Goal: Task Accomplishment & Management: Manage account settings

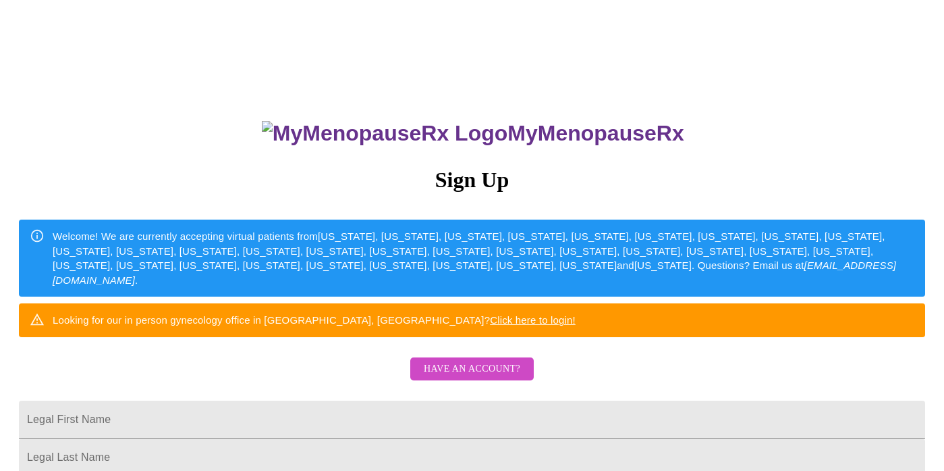
click at [474, 377] on span "Have an account?" at bounding box center [472, 368] width 97 height 17
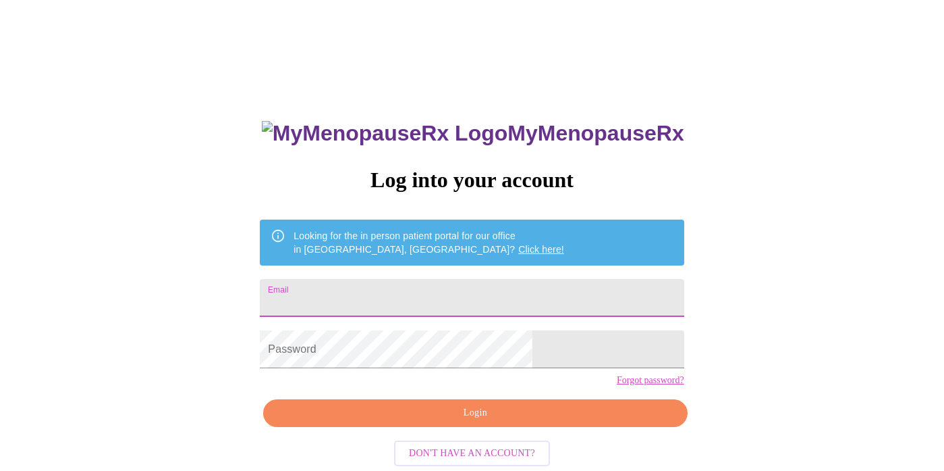
click at [377, 292] on input "Email" at bounding box center [472, 298] width 424 height 38
type input "susansterling@att.net"
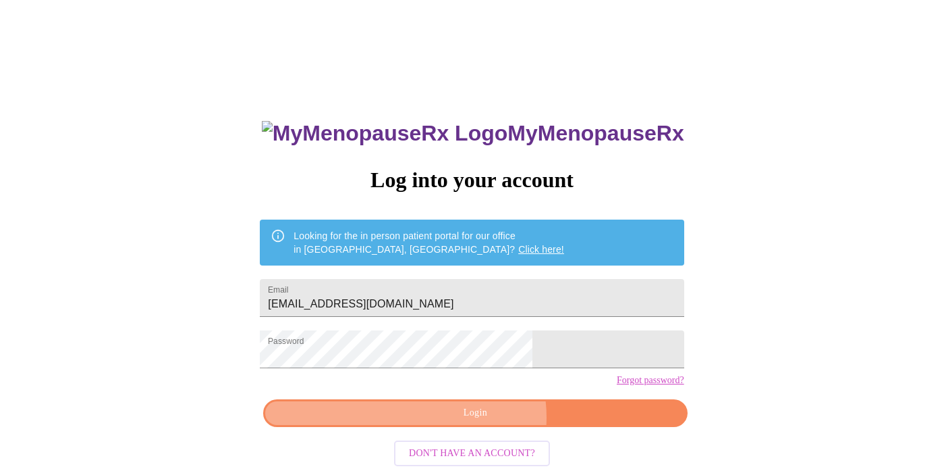
click at [480, 421] on span "Login" at bounding box center [475, 412] width 393 height 17
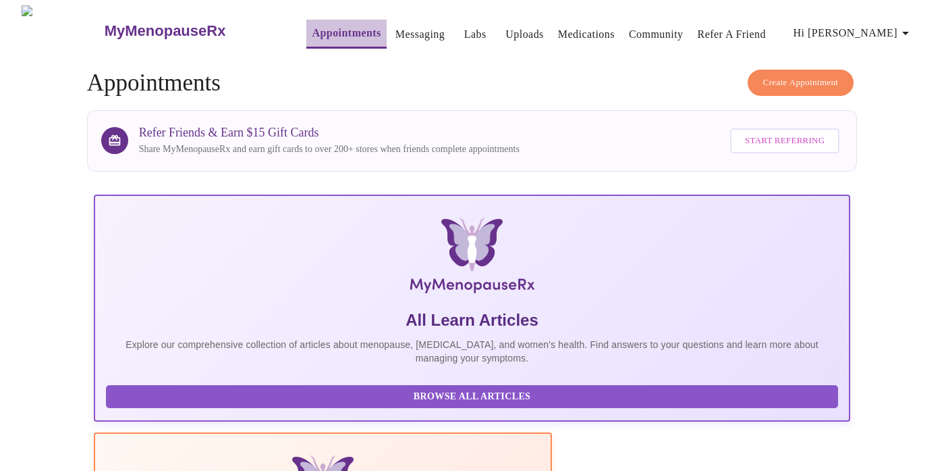
click at [312, 31] on link "Appointments" at bounding box center [346, 33] width 69 height 19
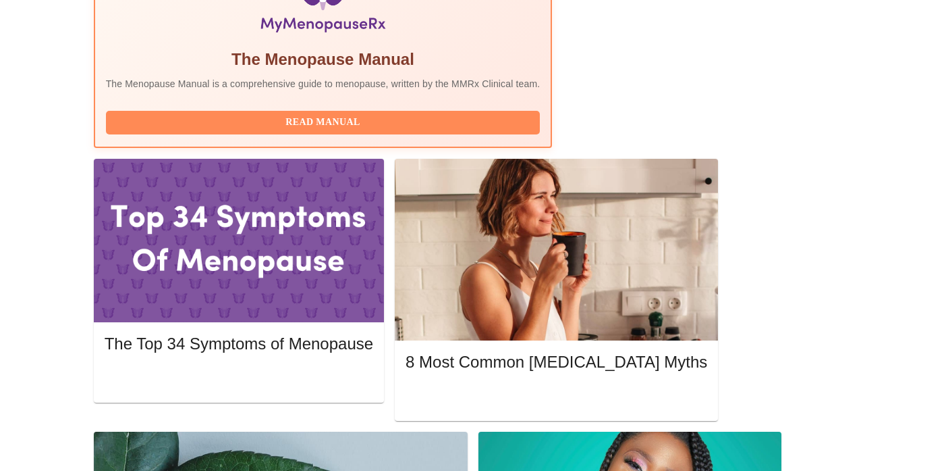
scroll to position [518, 0]
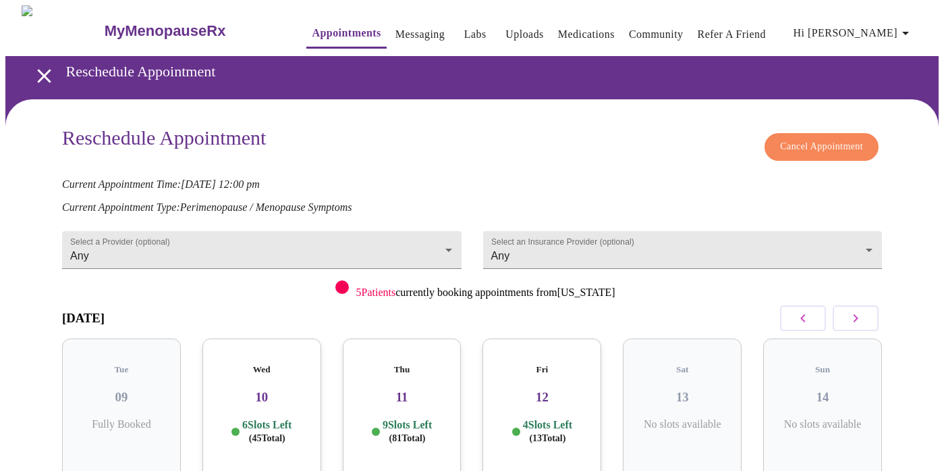
click at [828, 140] on span "Cancel Appointment" at bounding box center [821, 146] width 83 height 17
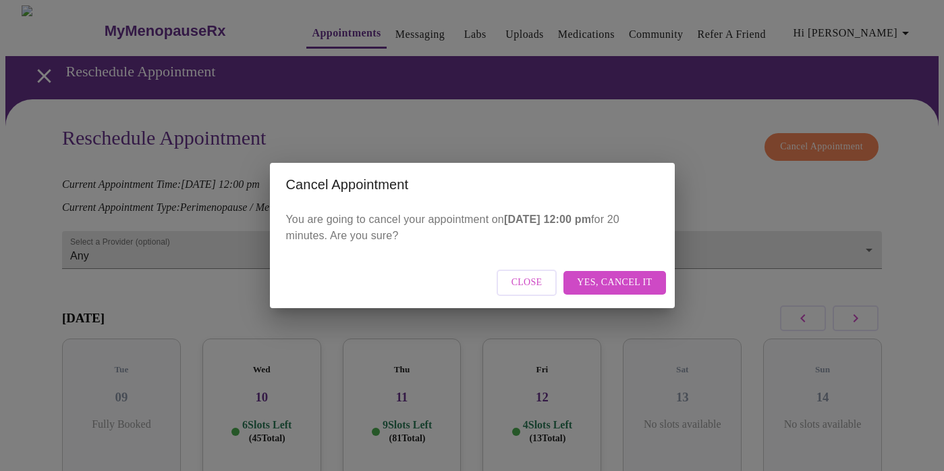
click at [604, 284] on span "Yes, cancel it" at bounding box center [614, 282] width 75 height 17
